Goal: Navigation & Orientation: Find specific page/section

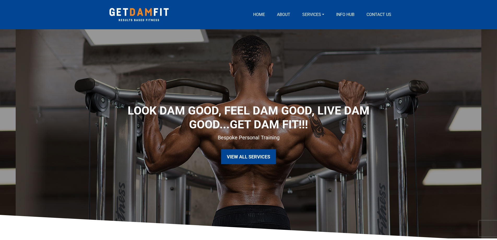
click at [314, 16] on link "Services" at bounding box center [313, 14] width 26 height 6
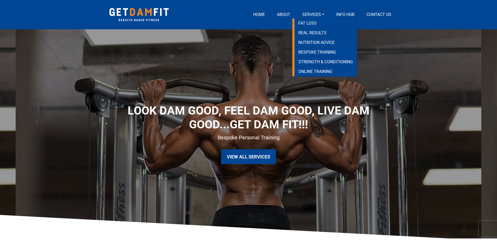
click at [284, 14] on link "About" at bounding box center [283, 14] width 17 height 6
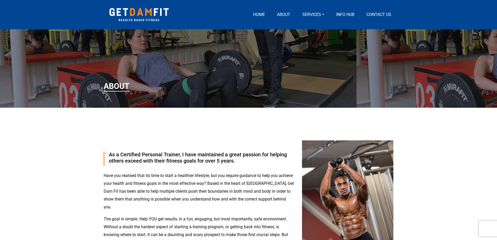
click at [311, 15] on link "Services" at bounding box center [313, 14] width 26 height 6
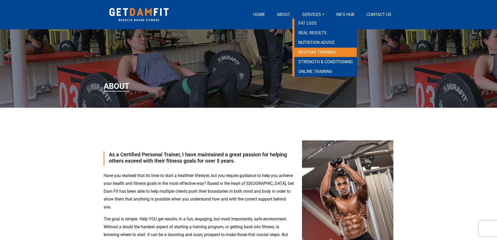
click at [317, 52] on link "Bespoke Training" at bounding box center [326, 53] width 62 height 10
